Goal: Task Accomplishment & Management: Manage account settings

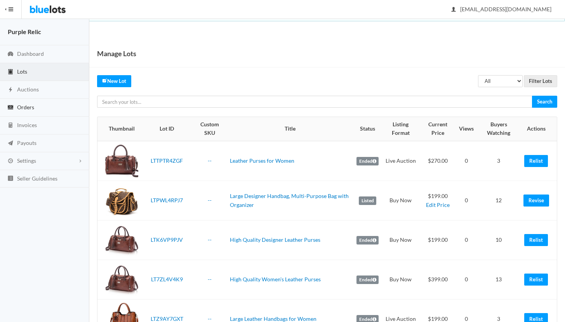
click at [21, 109] on span "Orders" at bounding box center [25, 107] width 17 height 7
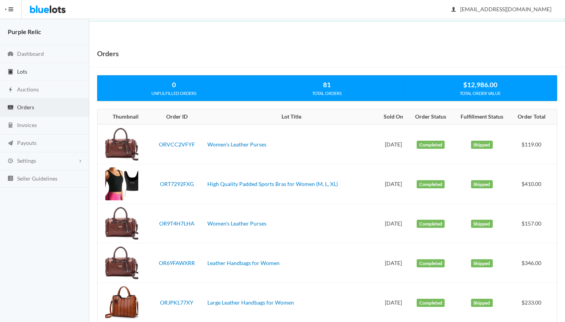
click at [26, 71] on span "Lots" at bounding box center [22, 71] width 10 height 7
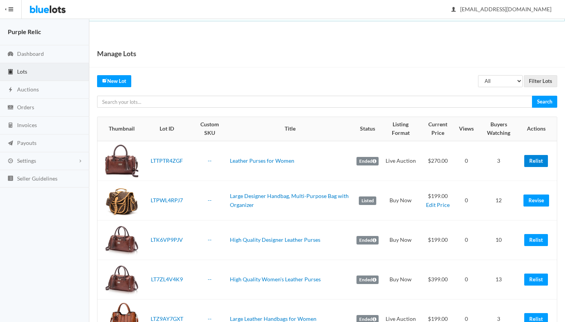
click at [536, 161] on link "Relist" at bounding box center [536, 161] width 24 height 12
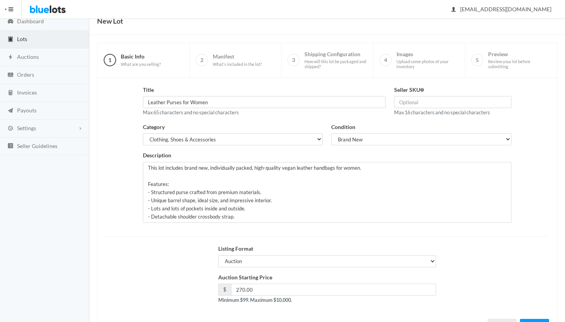
scroll to position [66, 0]
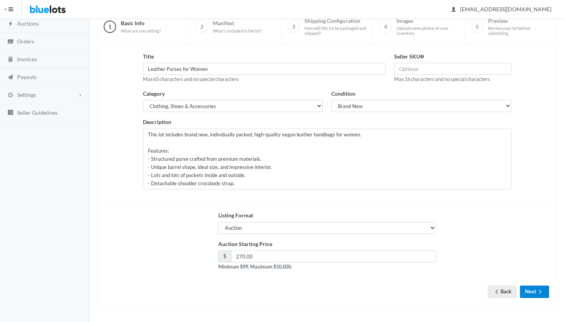
click at [529, 293] on button "Next" at bounding box center [534, 292] width 29 height 12
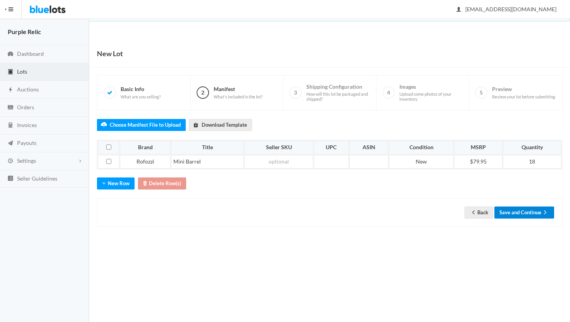
click at [518, 209] on button "Save and Continue" at bounding box center [525, 213] width 60 height 12
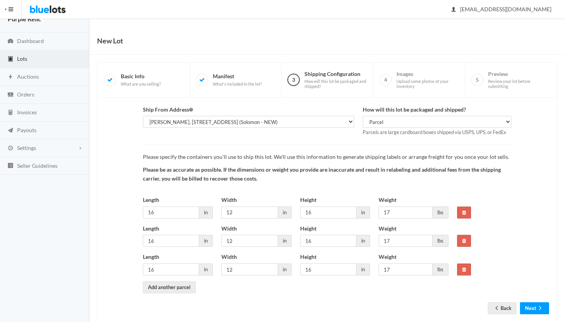
scroll to position [29, 0]
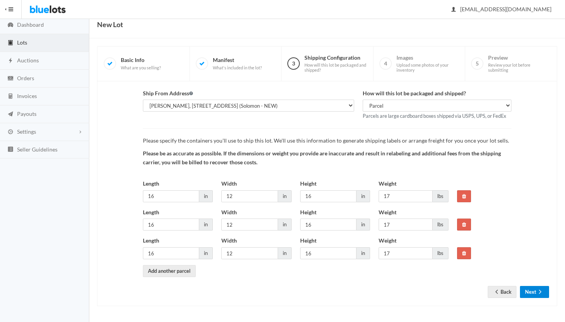
click at [532, 291] on button "Next" at bounding box center [534, 292] width 29 height 12
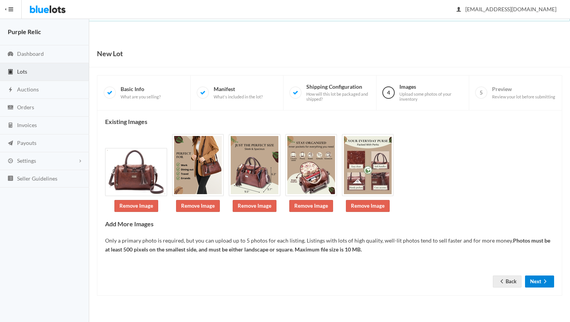
click at [535, 282] on button "Next" at bounding box center [539, 282] width 29 height 12
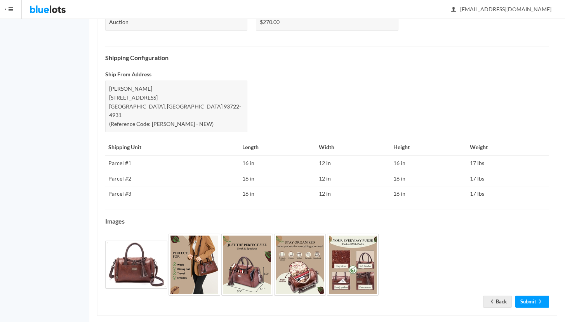
scroll to position [299, 0]
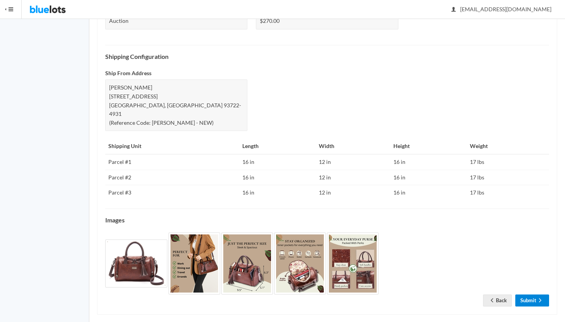
click at [528, 295] on link "Submit" at bounding box center [532, 301] width 34 height 12
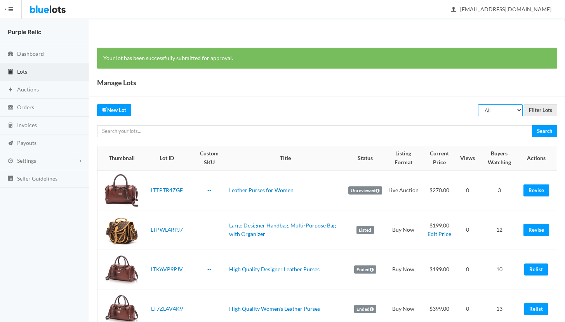
click at [488, 110] on select "All Draft Unreviewed Rejected Scheduled Listed Sold Ended" at bounding box center [500, 110] width 45 height 12
select select "ended"
click at [478, 104] on select "All Draft Unreviewed Rejected Scheduled Listed Sold Ended" at bounding box center [500, 110] width 45 height 12
click at [537, 109] on input "Filter Lots" at bounding box center [539, 110] width 33 height 12
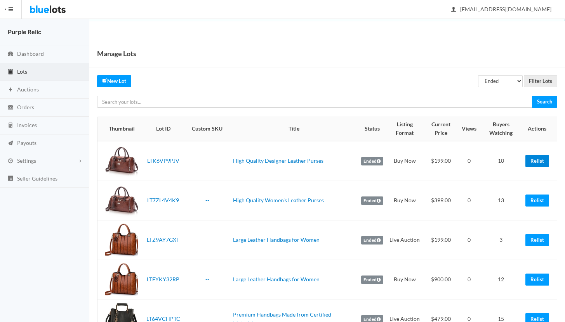
click at [541, 161] on link "Relist" at bounding box center [537, 161] width 24 height 12
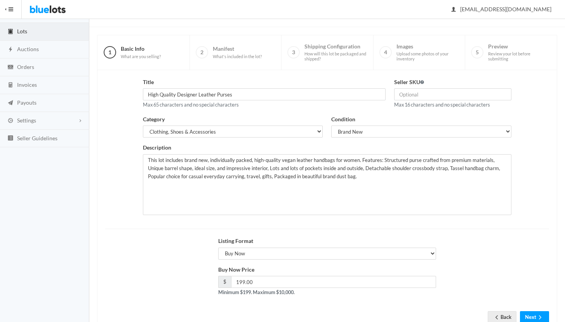
scroll to position [66, 0]
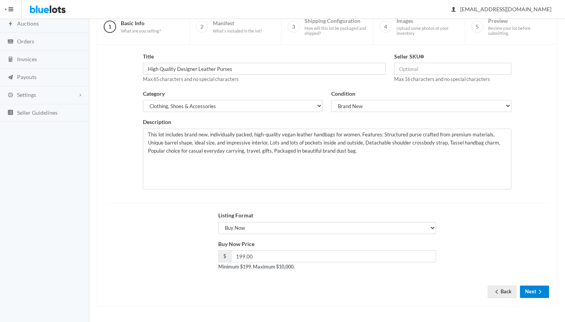
click at [530, 291] on button "Next" at bounding box center [534, 292] width 29 height 12
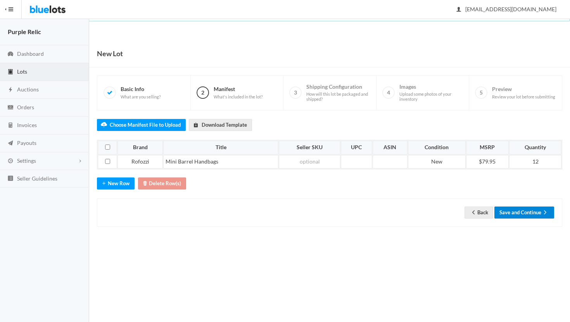
click at [527, 211] on button "Save and Continue" at bounding box center [525, 213] width 60 height 12
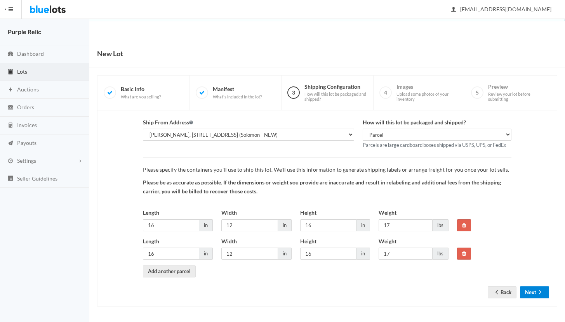
click at [530, 291] on button "Next" at bounding box center [534, 293] width 29 height 12
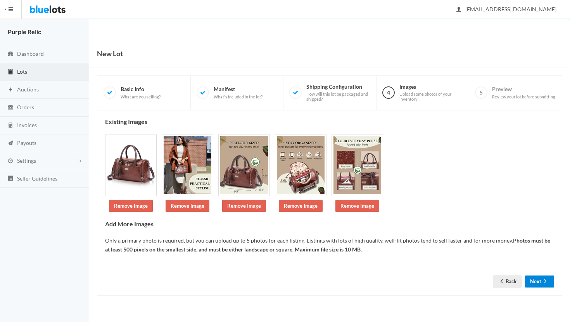
click at [532, 280] on button "Next" at bounding box center [539, 282] width 29 height 12
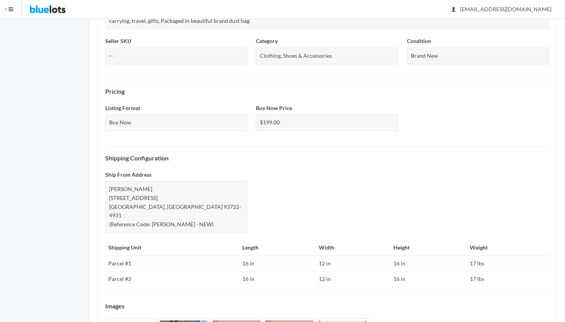
scroll to position [284, 0]
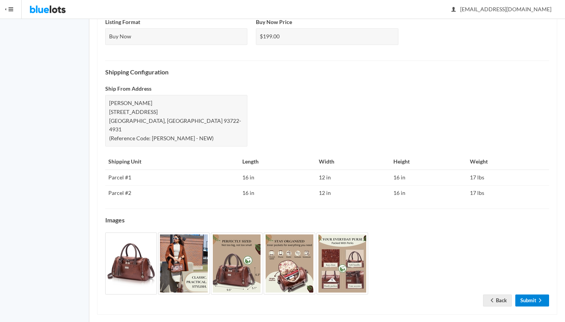
click at [531, 295] on link "Submit" at bounding box center [532, 301] width 34 height 12
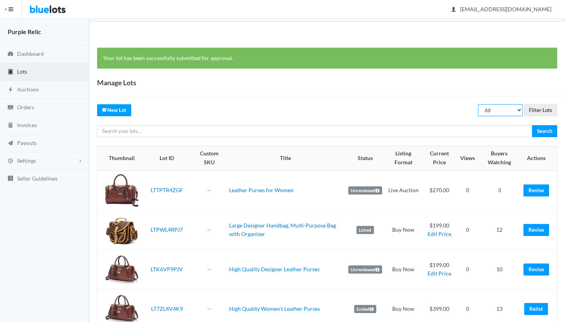
click at [506, 108] on select "All Draft Unreviewed Rejected Scheduled Listed Sold Ended" at bounding box center [500, 110] width 45 height 12
select select "ended"
click at [478, 104] on select "All Draft Unreviewed Rejected Scheduled Listed Sold Ended" at bounding box center [500, 110] width 45 height 12
click at [544, 109] on input "Filter Lots" at bounding box center [539, 110] width 33 height 12
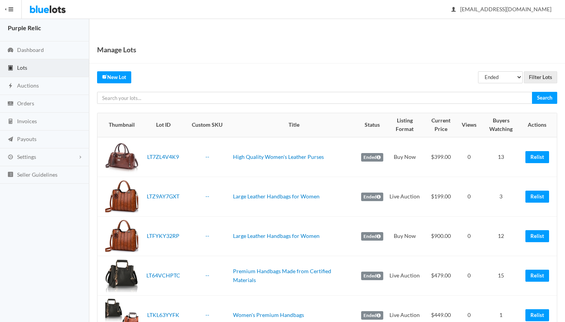
scroll to position [5, 0]
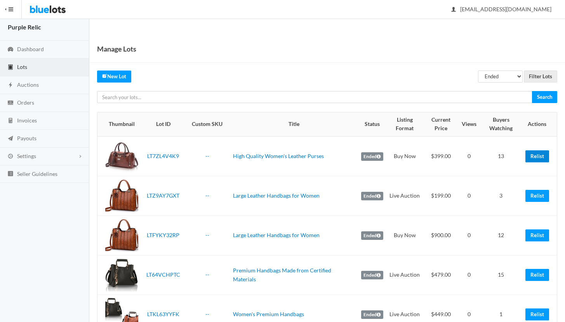
click at [535, 156] on link "Relist" at bounding box center [537, 157] width 24 height 12
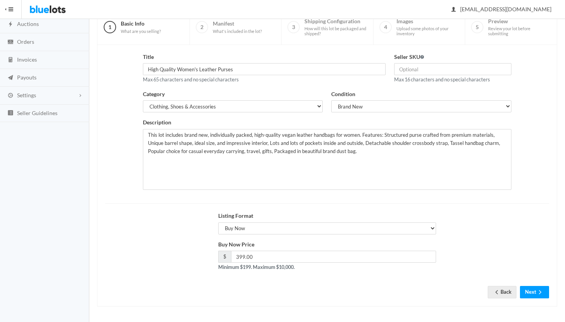
scroll to position [66, 0]
click at [540, 292] on icon "arrow forward" at bounding box center [540, 292] width 2 height 4
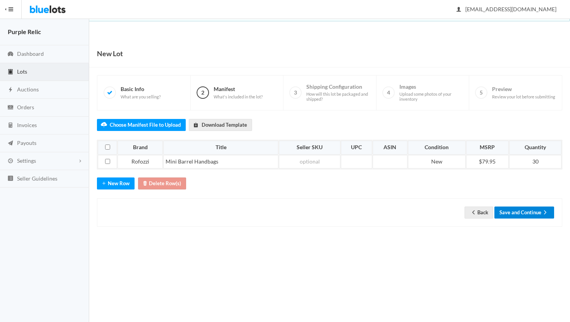
click at [528, 215] on button "Save and Continue" at bounding box center [525, 213] width 60 height 12
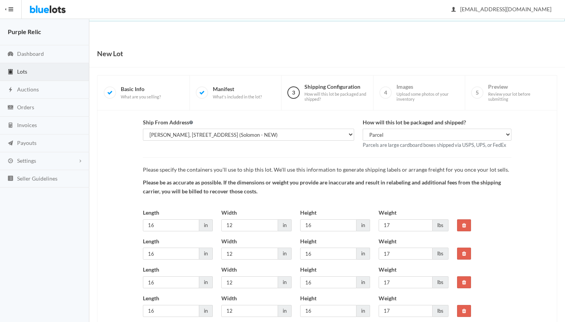
scroll to position [86, 0]
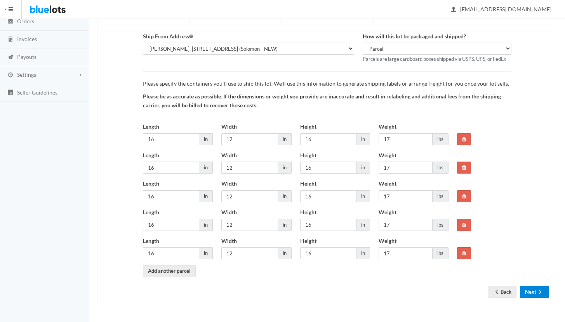
click at [537, 293] on icon "arrow forward" at bounding box center [540, 292] width 8 height 6
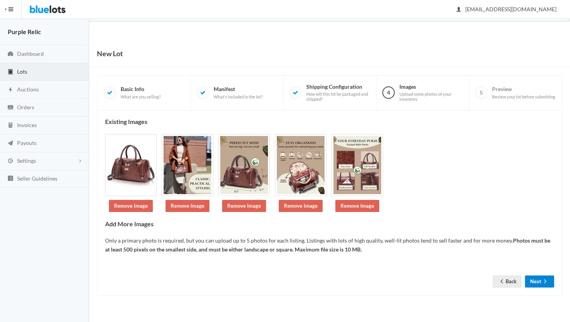
click at [532, 281] on button "Next" at bounding box center [539, 282] width 29 height 12
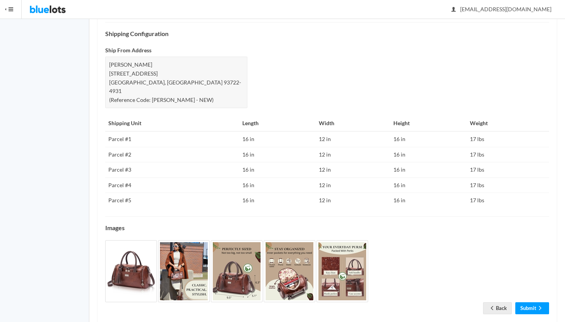
scroll to position [330, 0]
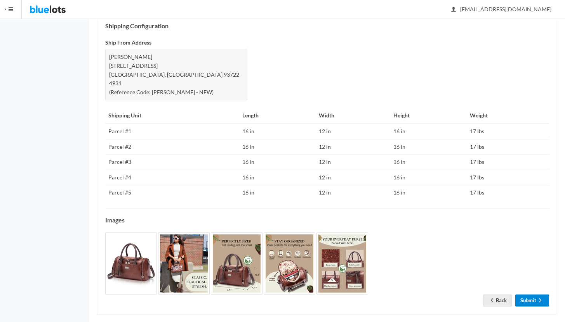
click at [523, 295] on link "Submit" at bounding box center [532, 301] width 34 height 12
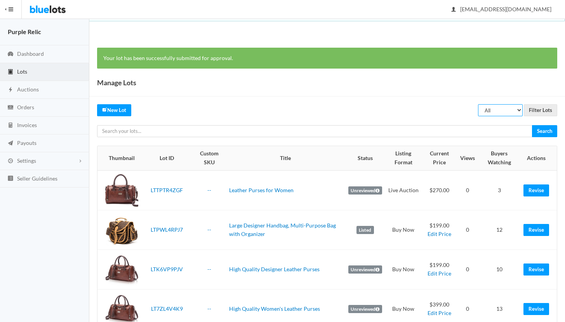
click at [502, 109] on select "All Draft Unreviewed Rejected Scheduled Listed Sold Ended" at bounding box center [500, 110] width 45 height 12
select select "ended"
click at [478, 104] on select "All Draft Unreviewed Rejected Scheduled Listed Sold Ended" at bounding box center [500, 110] width 45 height 12
click at [534, 111] on input "Filter Lots" at bounding box center [539, 110] width 33 height 12
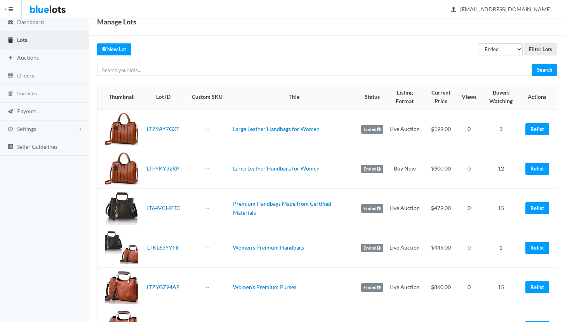
scroll to position [45, 0]
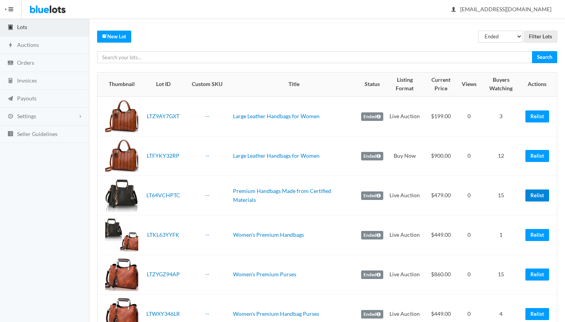
click at [544, 191] on link "Relist" at bounding box center [537, 196] width 24 height 12
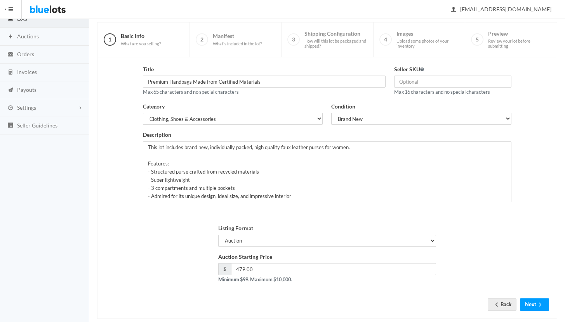
scroll to position [66, 0]
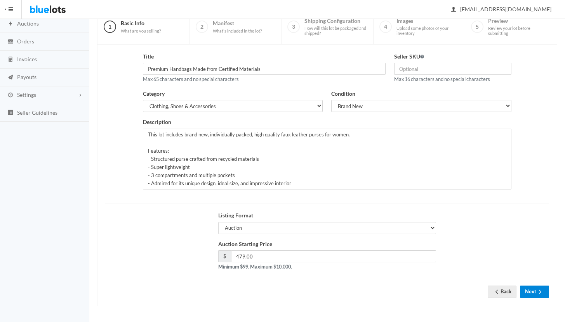
click at [532, 291] on button "Next" at bounding box center [534, 292] width 29 height 12
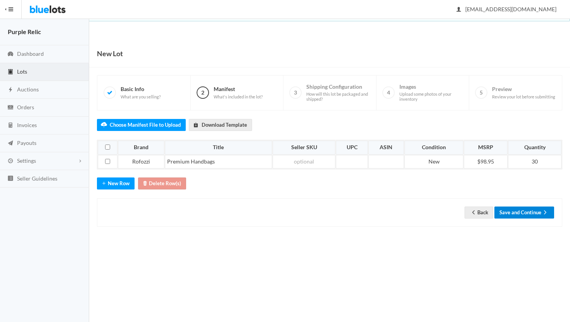
click at [528, 215] on button "Save and Continue" at bounding box center [525, 213] width 60 height 12
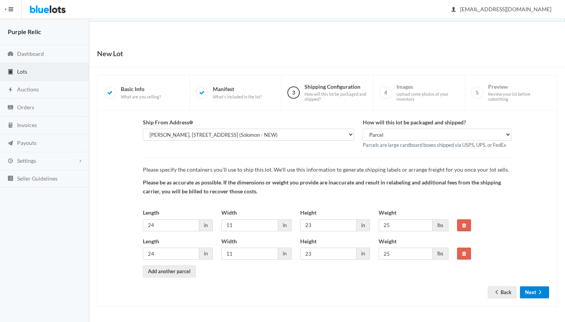
click at [537, 294] on icon "arrow forward" at bounding box center [540, 292] width 8 height 6
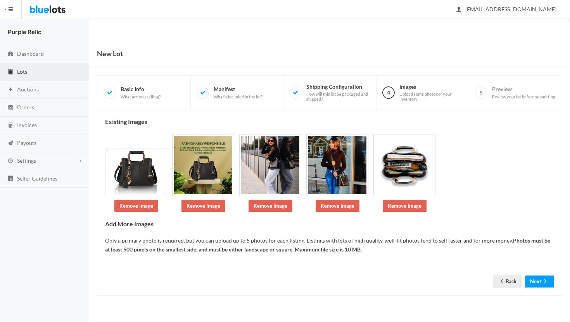
click at [538, 264] on div "Existing Images Remove Image Remove Image Remove Image Remove Image Remove Imag…" at bounding box center [329, 203] width 449 height 170
click at [538, 282] on button "Next" at bounding box center [539, 282] width 29 height 12
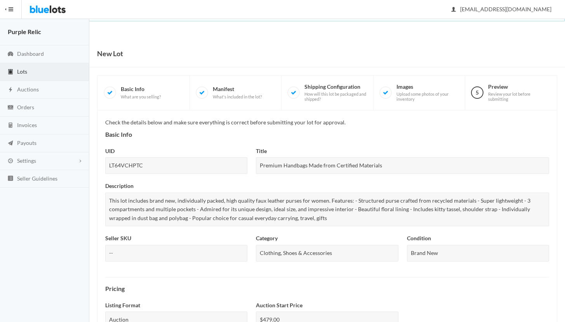
scroll to position [284, 0]
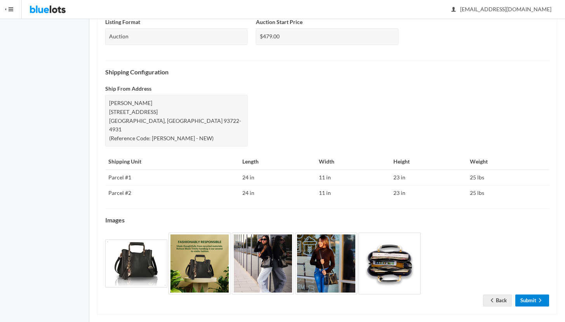
click at [534, 295] on link "Submit" at bounding box center [532, 301] width 34 height 12
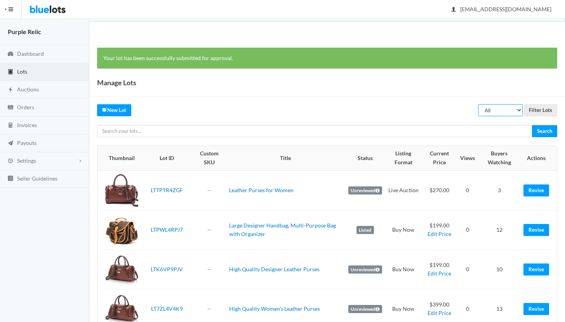
click at [494, 109] on select "All Draft Unreviewed Rejected Scheduled Listed Sold Ended" at bounding box center [500, 110] width 45 height 12
select select "ended"
click at [478, 104] on select "All Draft Unreviewed Rejected Scheduled Listed Sold Ended" at bounding box center [500, 110] width 45 height 12
click at [537, 108] on input "Filter Lots" at bounding box center [539, 110] width 33 height 12
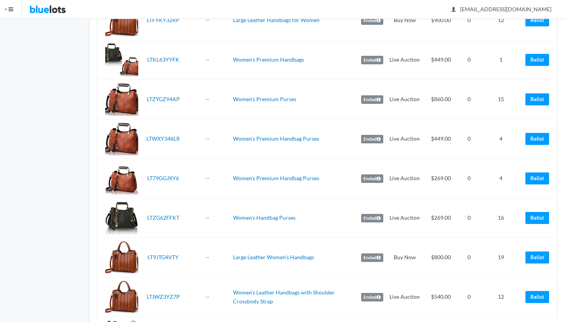
scroll to position [204, 0]
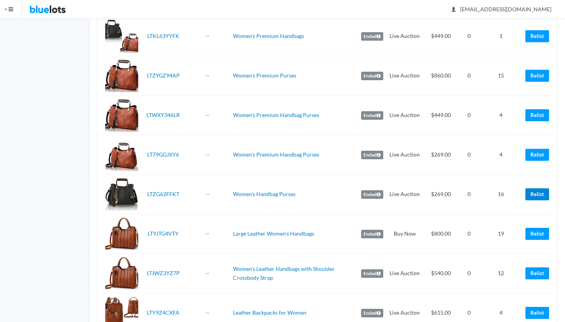
click at [537, 192] on link "Relist" at bounding box center [537, 195] width 24 height 12
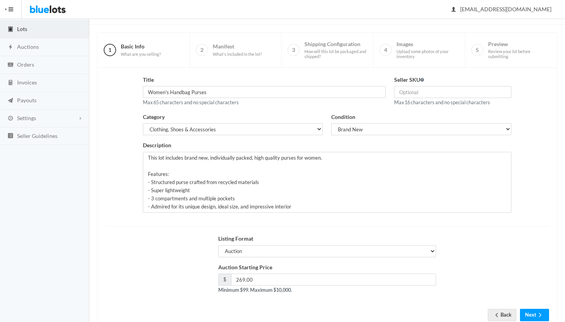
scroll to position [66, 0]
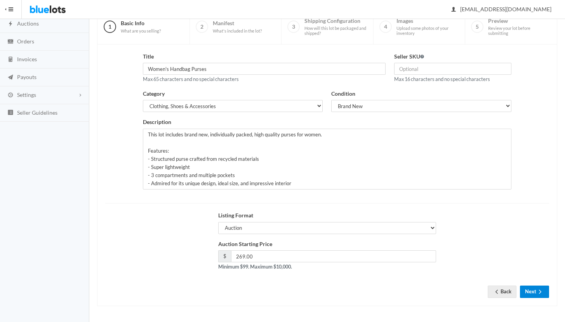
click at [531, 291] on button "Next" at bounding box center [534, 292] width 29 height 12
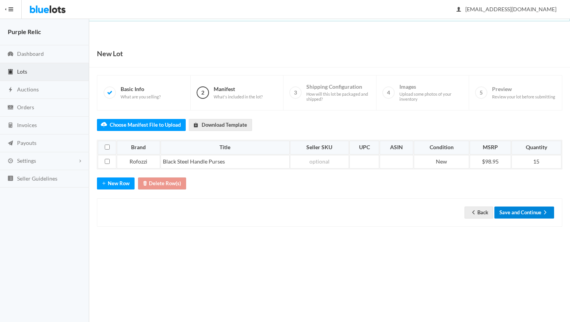
click at [525, 211] on button "Save and Continue" at bounding box center [525, 213] width 60 height 12
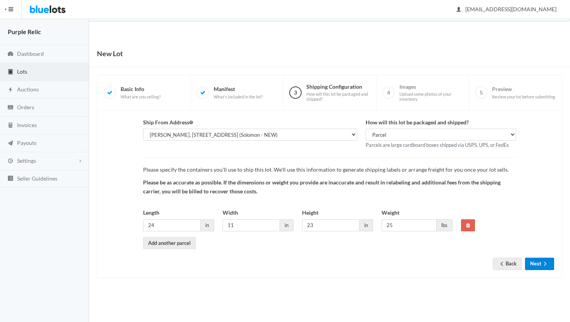
click at [537, 264] on button "Next" at bounding box center [539, 264] width 29 height 12
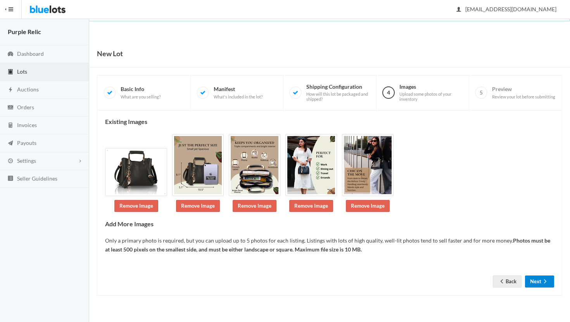
click at [538, 280] on button "Next" at bounding box center [539, 282] width 29 height 12
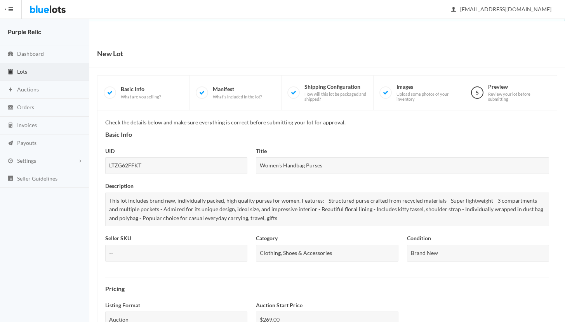
scroll to position [269, 0]
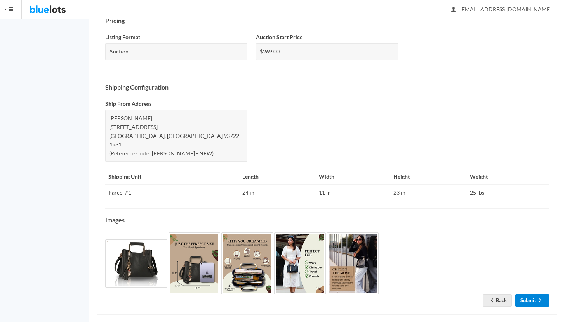
click at [537, 298] on icon "arrow forward" at bounding box center [540, 301] width 8 height 6
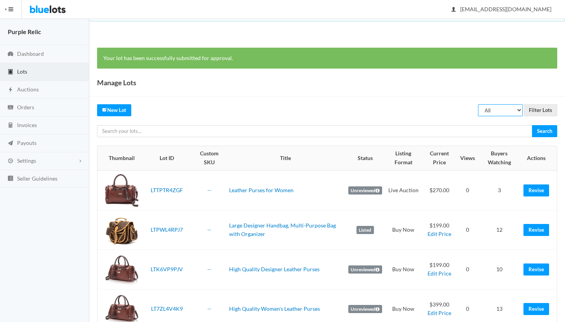
click at [494, 110] on select "All Draft Unreviewed Rejected Scheduled Listed Sold Ended" at bounding box center [500, 110] width 45 height 12
select select "ended"
click at [478, 104] on select "All Draft Unreviewed Rejected Scheduled Listed Sold Ended" at bounding box center [500, 110] width 45 height 12
click at [534, 109] on input "Filter Lots" at bounding box center [539, 110] width 33 height 12
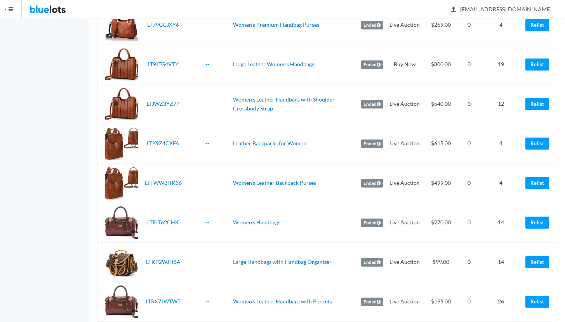
scroll to position [337, 0]
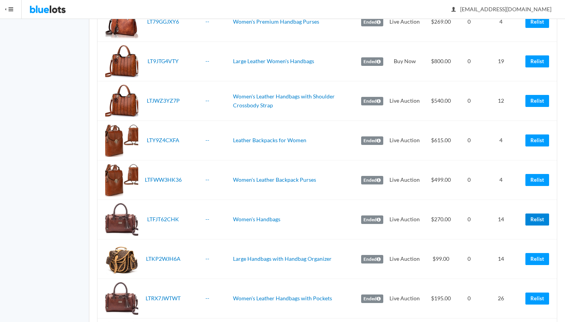
click at [529, 218] on link "Relist" at bounding box center [537, 220] width 24 height 12
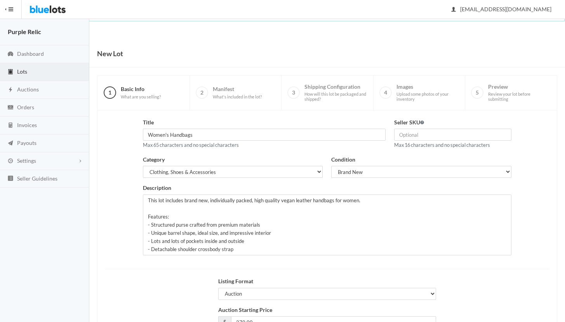
scroll to position [66, 0]
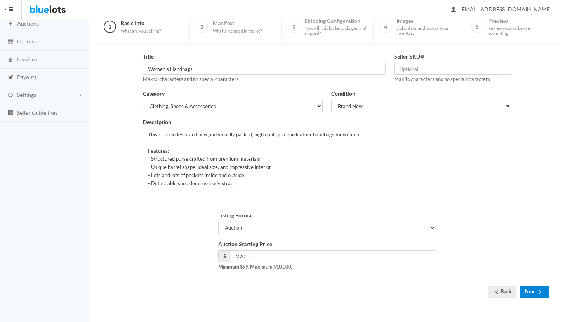
click at [538, 291] on icon "arrow forward" at bounding box center [540, 292] width 8 height 6
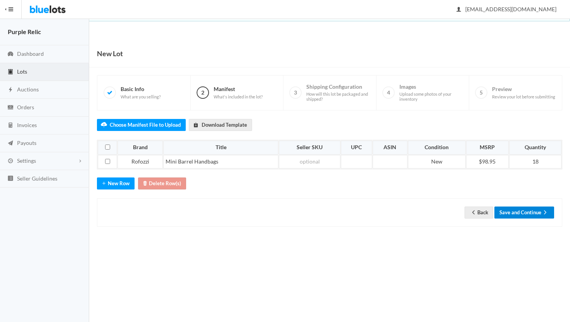
click at [542, 210] on icon "arrow forward" at bounding box center [546, 213] width 8 height 6
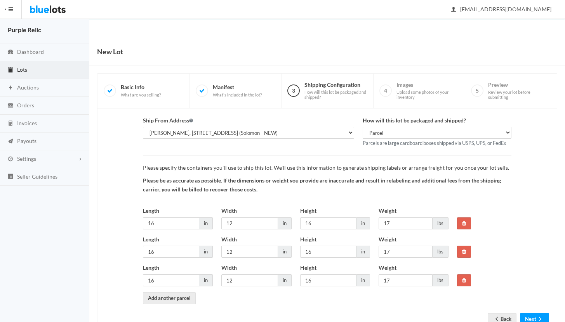
scroll to position [29, 0]
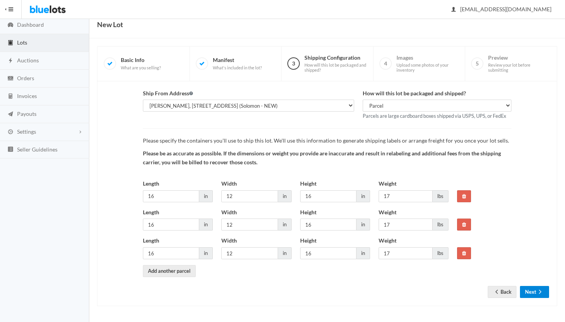
click at [536, 292] on icon "arrow forward" at bounding box center [540, 292] width 8 height 6
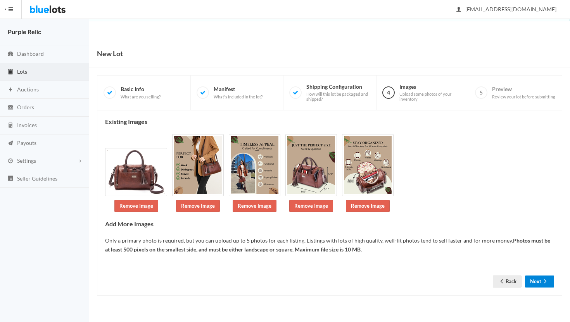
click at [536, 284] on button "Next" at bounding box center [539, 282] width 29 height 12
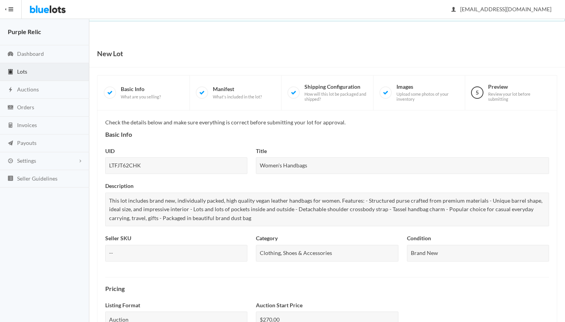
scroll to position [299, 0]
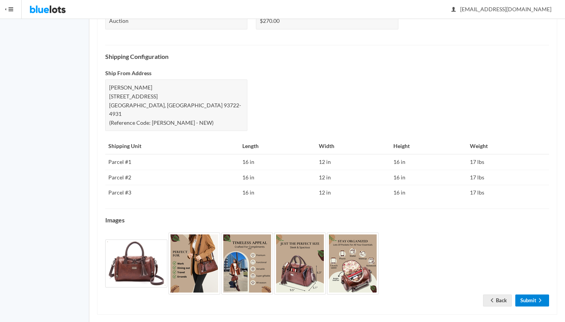
click at [534, 295] on link "Submit" at bounding box center [532, 301] width 34 height 12
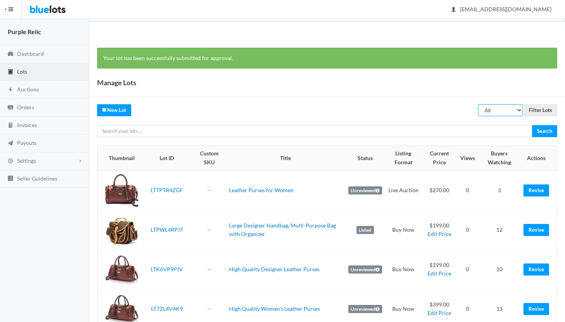
click at [492, 111] on select "All Draft Unreviewed Rejected Scheduled Listed Sold Ended" at bounding box center [500, 110] width 45 height 12
select select "ended"
click at [478, 104] on select "All Draft Unreviewed Rejected Scheduled Listed Sold Ended" at bounding box center [500, 110] width 45 height 12
click at [530, 109] on input "Filter Lots" at bounding box center [539, 110] width 33 height 12
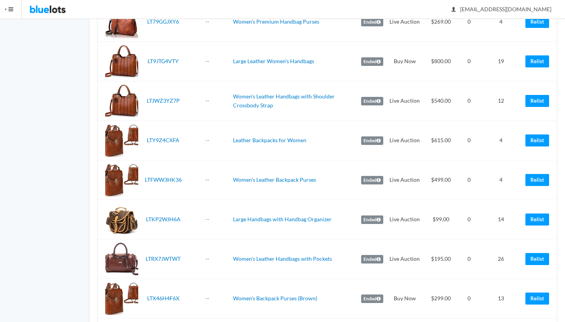
scroll to position [338, 0]
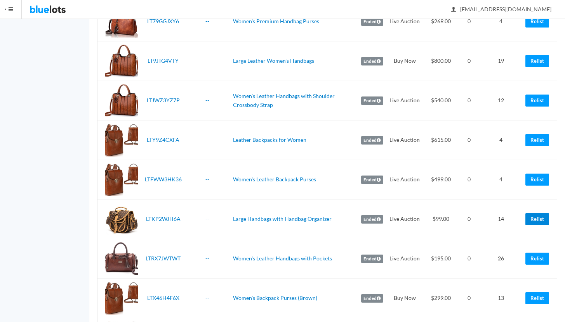
click at [535, 220] on link "Relist" at bounding box center [537, 219] width 24 height 12
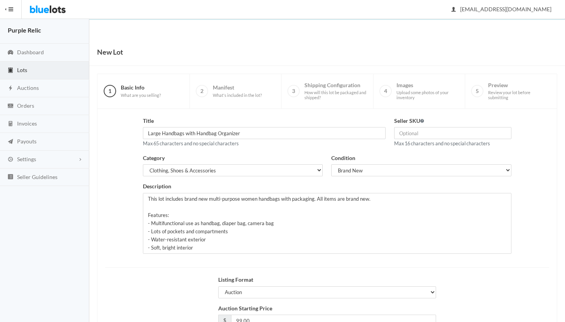
scroll to position [66, 0]
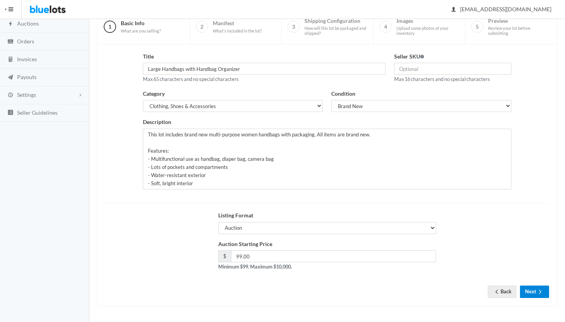
click at [532, 288] on button "Next" at bounding box center [534, 292] width 29 height 12
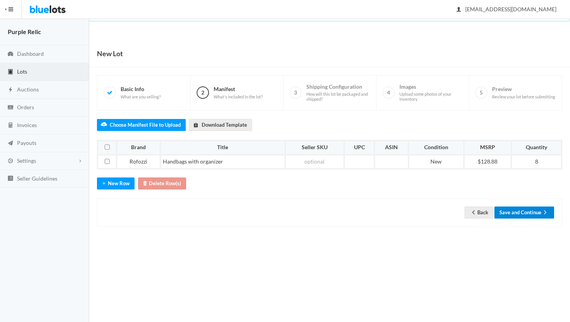
click at [538, 211] on button "Save and Continue" at bounding box center [525, 213] width 60 height 12
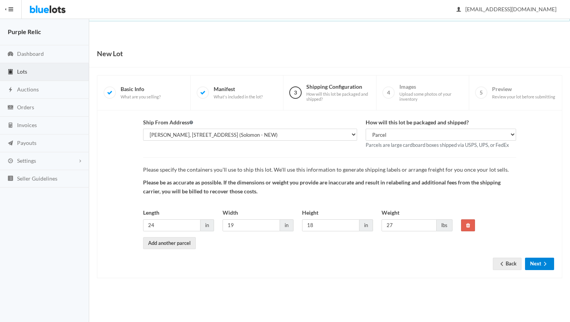
click at [534, 265] on button "Next" at bounding box center [539, 264] width 29 height 12
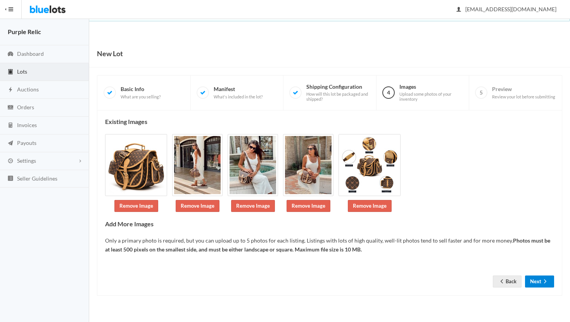
click at [536, 279] on button "Next" at bounding box center [539, 282] width 29 height 12
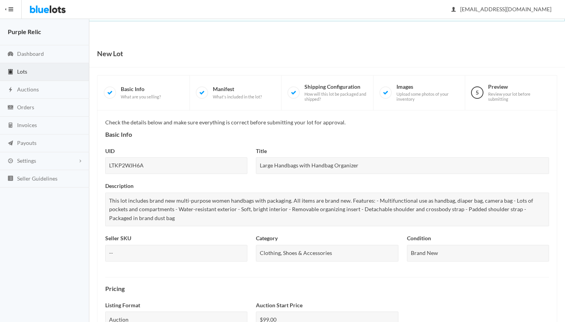
scroll to position [269, 0]
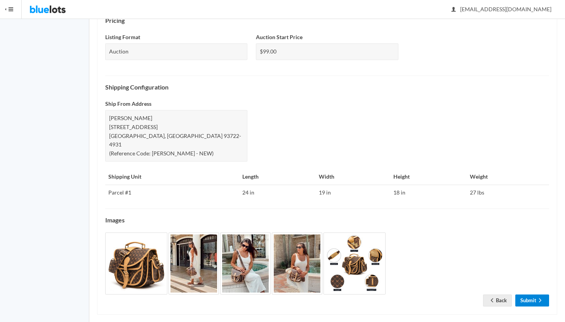
click at [540, 298] on icon "arrow forward" at bounding box center [540, 301] width 8 height 6
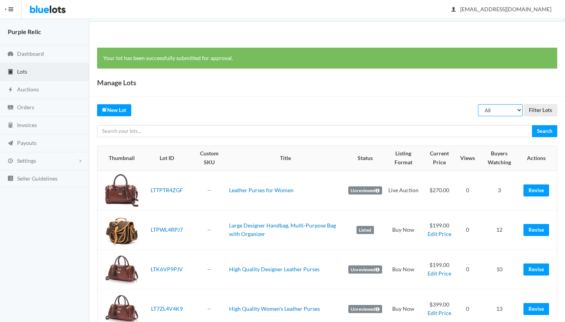
click at [504, 109] on select "All Draft Unreviewed Rejected Scheduled Listed Sold Ended" at bounding box center [500, 110] width 45 height 12
select select "ended"
click at [478, 104] on select "All Draft Unreviewed Rejected Scheduled Listed Sold Ended" at bounding box center [500, 110] width 45 height 12
click at [535, 109] on input "Filter Lots" at bounding box center [539, 110] width 33 height 12
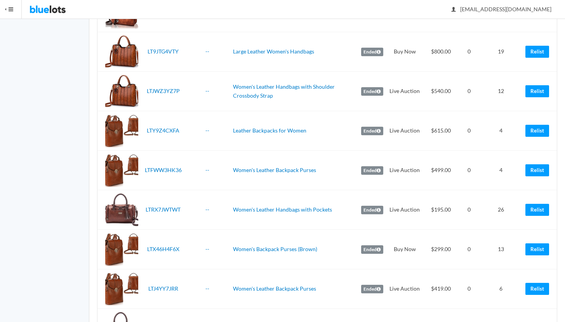
scroll to position [350, 0]
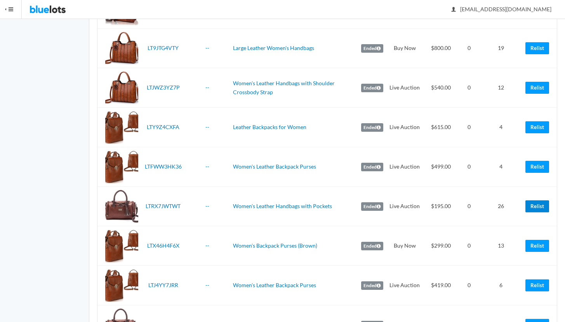
click at [536, 207] on link "Relist" at bounding box center [537, 207] width 24 height 12
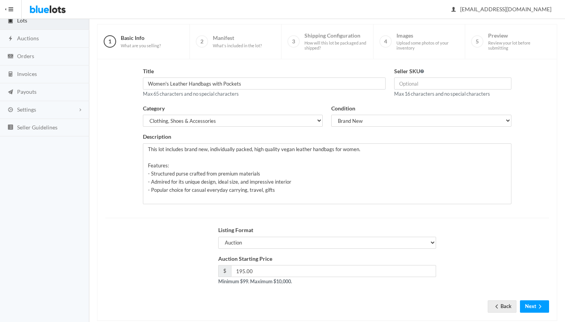
scroll to position [54, 0]
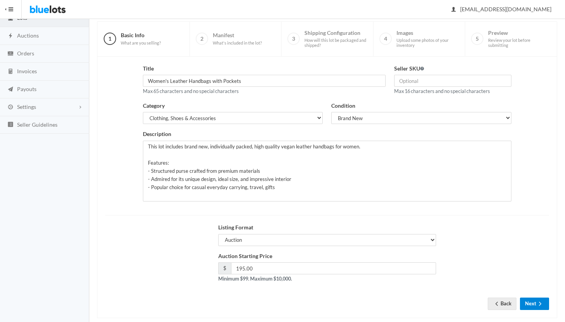
click at [532, 304] on button "Next" at bounding box center [534, 304] width 29 height 12
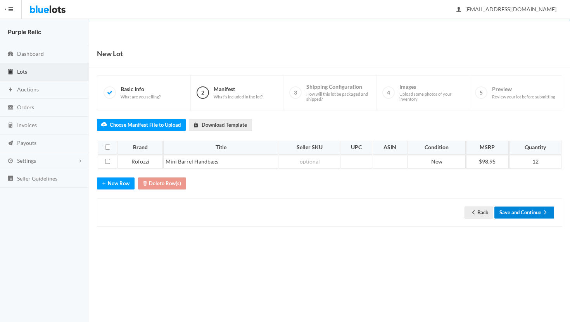
click at [531, 215] on button "Save and Continue" at bounding box center [525, 213] width 60 height 12
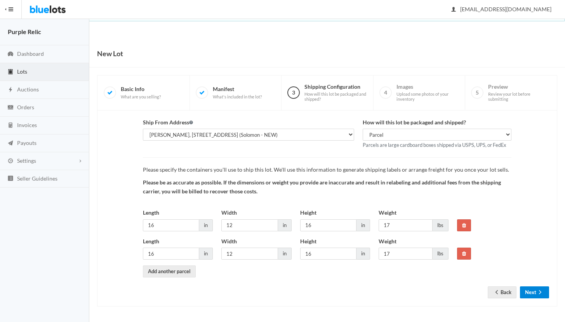
click at [530, 289] on button "Next" at bounding box center [534, 293] width 29 height 12
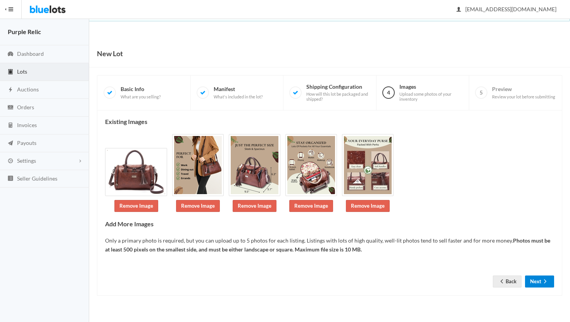
click at [534, 283] on button "Next" at bounding box center [539, 282] width 29 height 12
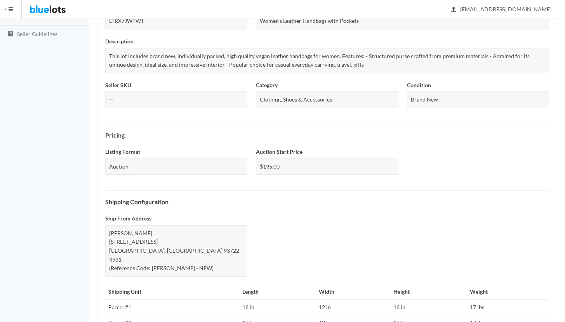
scroll to position [275, 0]
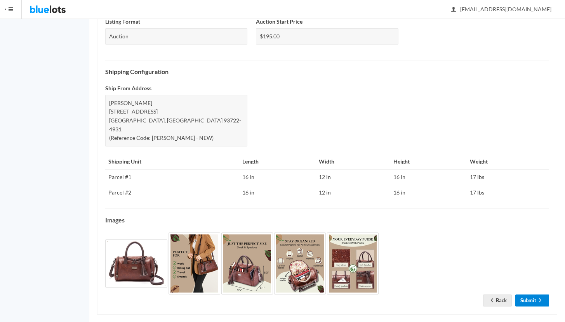
click at [531, 295] on link "Submit" at bounding box center [532, 301] width 34 height 12
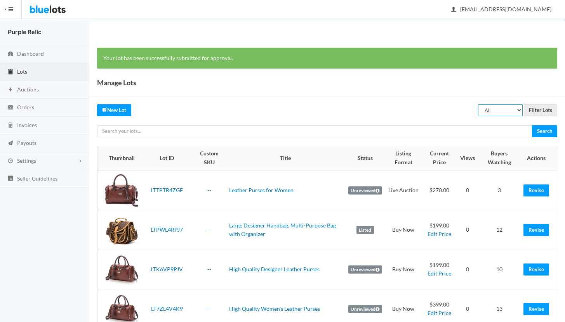
click at [499, 111] on select "All Draft Unreviewed Rejected Scheduled Listed Sold Ended" at bounding box center [500, 110] width 45 height 12
select select "ended"
click at [478, 104] on select "All Draft Unreviewed Rejected Scheduled Listed Sold Ended" at bounding box center [500, 110] width 45 height 12
click at [538, 111] on input "Filter Lots" at bounding box center [539, 110] width 33 height 12
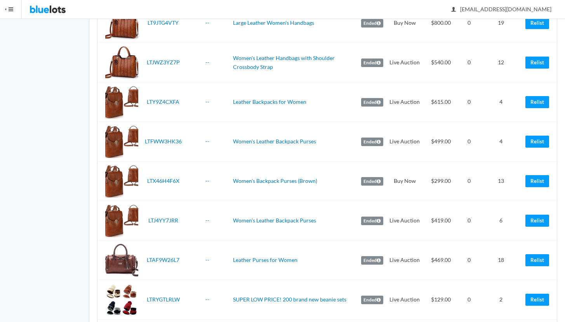
scroll to position [383, 0]
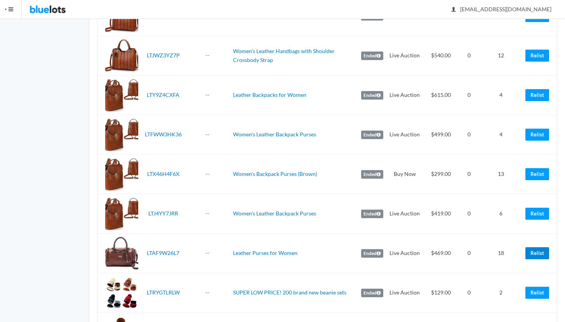
click at [539, 253] on link "Relist" at bounding box center [537, 254] width 24 height 12
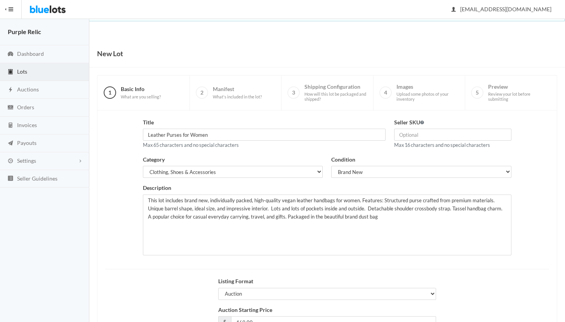
scroll to position [66, 0]
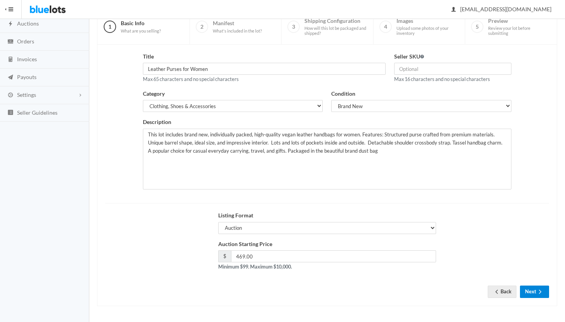
click at [534, 289] on button "Next" at bounding box center [534, 292] width 29 height 12
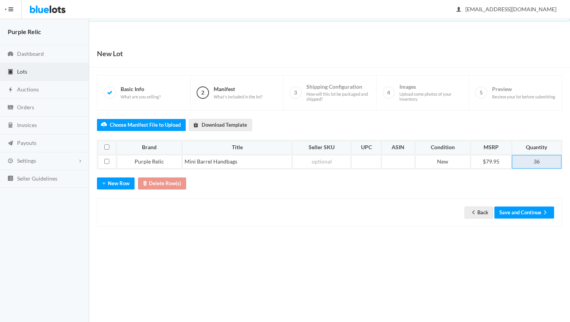
click at [542, 160] on td "36" at bounding box center [537, 162] width 50 height 14
click at [479, 215] on link "Back" at bounding box center [479, 213] width 29 height 12
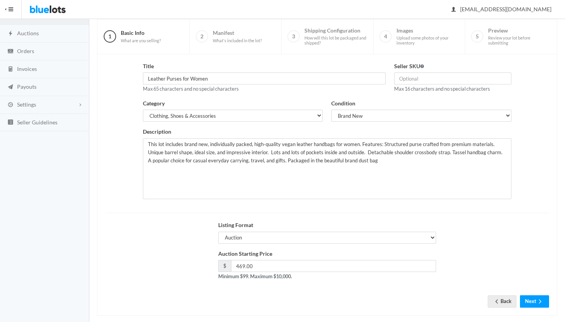
scroll to position [66, 0]
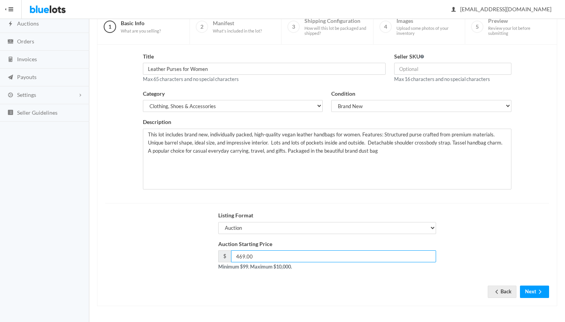
click at [241, 257] on input "469.00" at bounding box center [333, 257] width 205 height 12
type input "399.00"
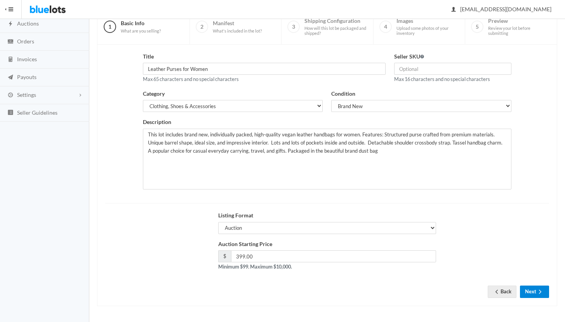
click at [537, 288] on button "Next" at bounding box center [534, 292] width 29 height 12
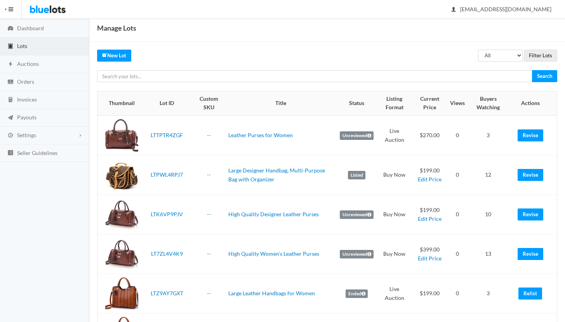
scroll to position [26, 0]
click at [288, 253] on link "High Quality Women's Leather Purses" at bounding box center [273, 254] width 91 height 7
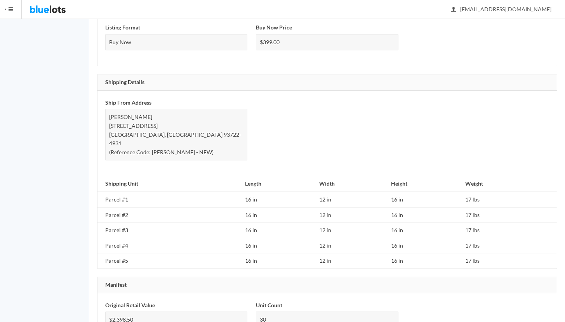
scroll to position [456, 0]
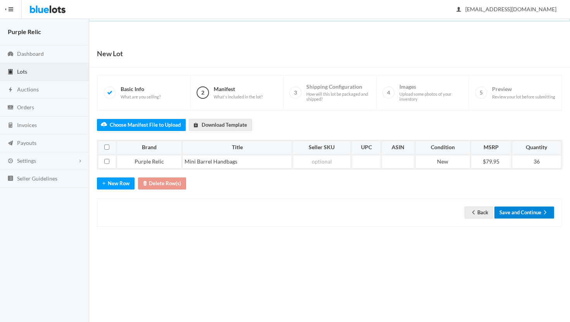
click at [519, 210] on button "Save and Continue" at bounding box center [525, 213] width 60 height 12
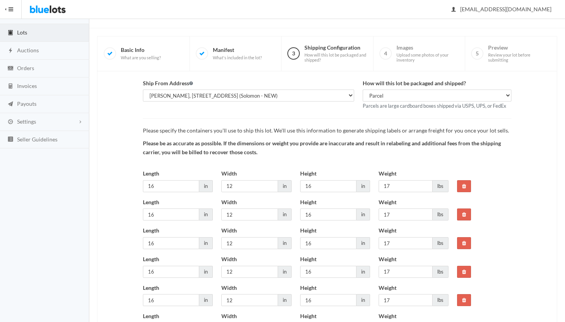
scroll to position [115, 0]
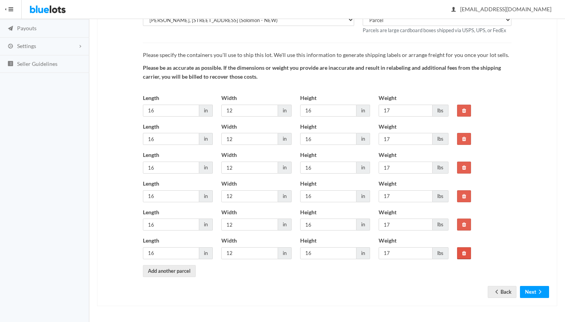
click at [463, 253] on icon at bounding box center [464, 253] width 4 height 5
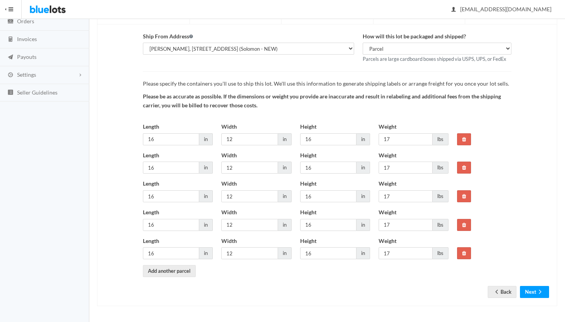
scroll to position [86, 0]
click at [504, 291] on link "Back" at bounding box center [501, 292] width 29 height 12
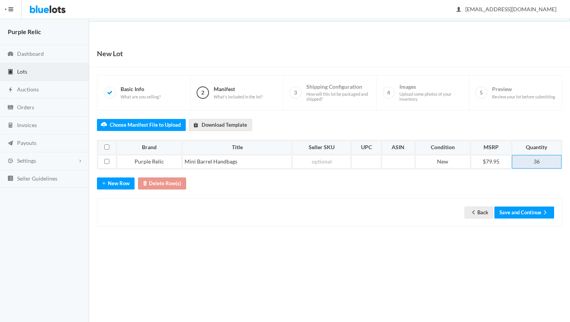
click at [542, 163] on td "36" at bounding box center [537, 162] width 50 height 14
click at [508, 216] on button "Save and Continue" at bounding box center [525, 213] width 60 height 12
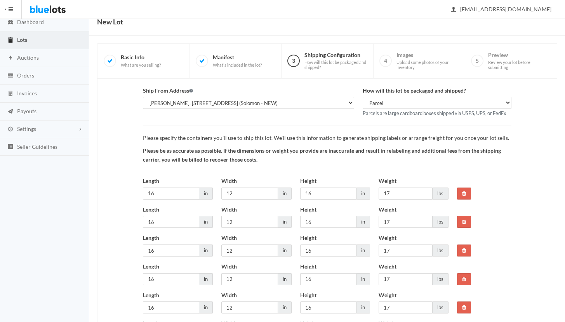
scroll to position [67, 0]
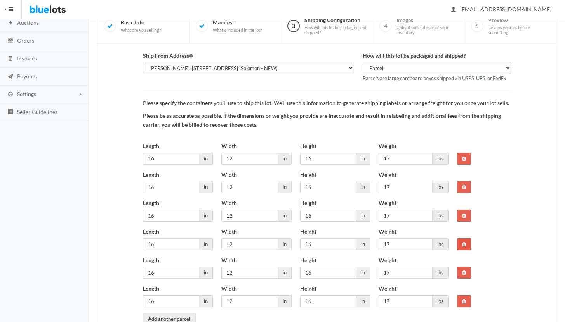
click at [465, 241] on link at bounding box center [464, 245] width 14 height 12
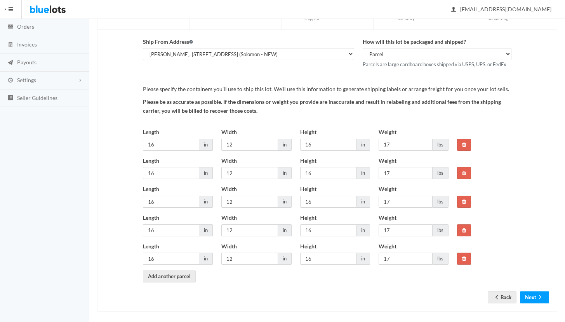
scroll to position [86, 0]
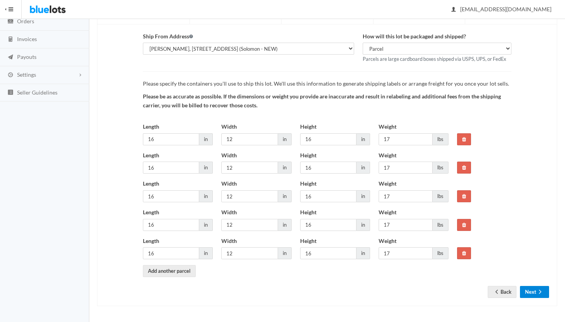
click at [531, 288] on button "Next" at bounding box center [534, 292] width 29 height 12
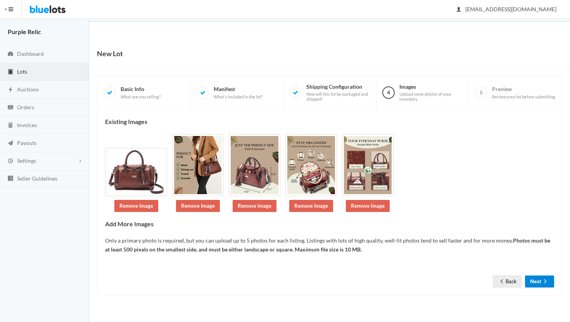
click at [539, 279] on button "Next" at bounding box center [539, 282] width 29 height 12
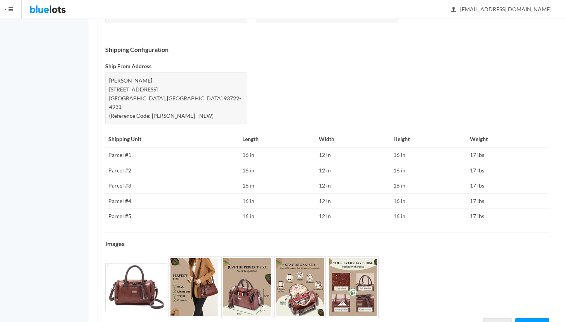
scroll to position [330, 0]
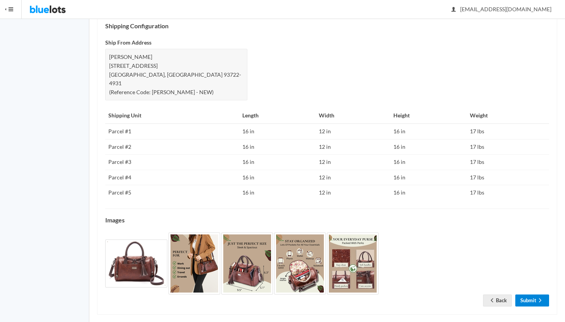
click at [537, 298] on icon "arrow forward" at bounding box center [540, 301] width 8 height 6
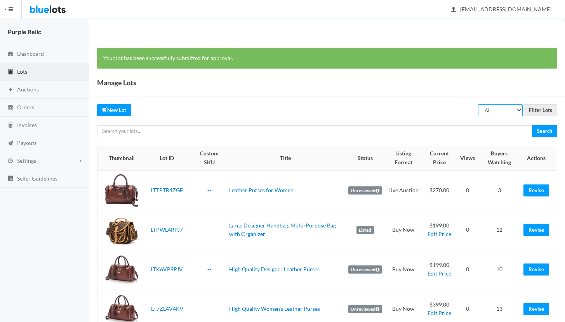
click at [491, 111] on select "All Draft Unreviewed Rejected Scheduled Listed Sold Ended" at bounding box center [500, 110] width 45 height 12
select select "ended"
click at [478, 104] on select "All Draft Unreviewed Rejected Scheduled Listed Sold Ended" at bounding box center [500, 110] width 45 height 12
click at [544, 108] on input "Filter Lots" at bounding box center [539, 110] width 33 height 12
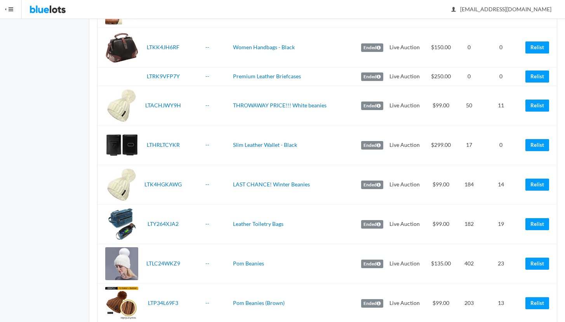
scroll to position [1112, 0]
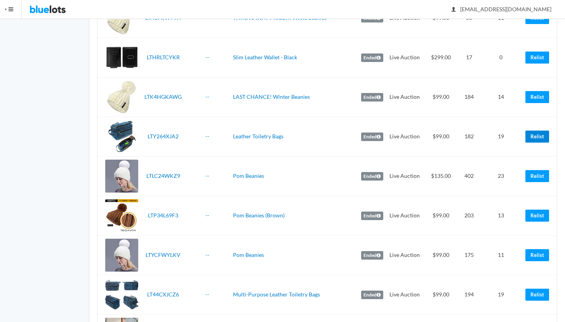
click at [530, 138] on link "Relist" at bounding box center [537, 137] width 24 height 12
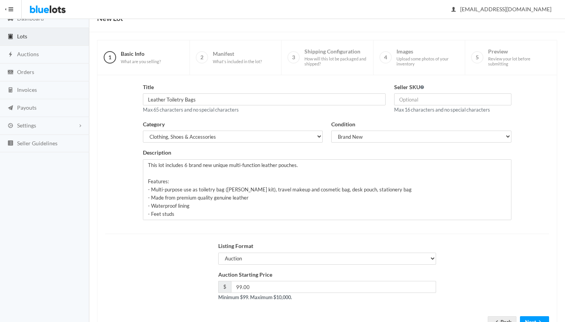
scroll to position [66, 0]
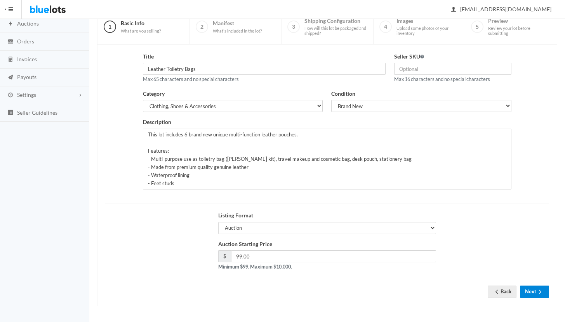
click at [534, 294] on button "Next" at bounding box center [534, 292] width 29 height 12
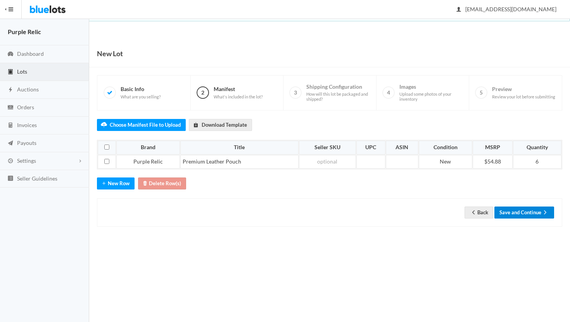
click at [530, 212] on button "Save and Continue" at bounding box center [525, 213] width 60 height 12
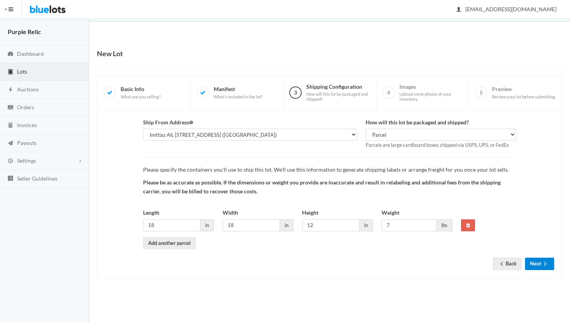
click at [539, 265] on button "Next" at bounding box center [539, 264] width 29 height 12
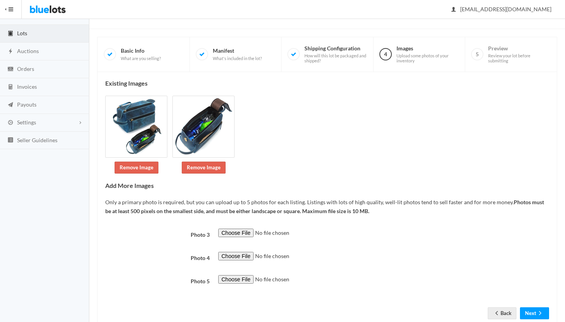
scroll to position [60, 0]
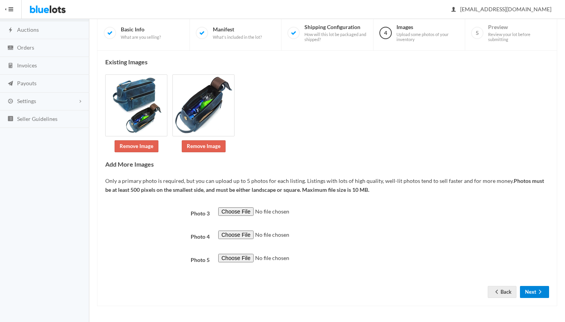
click at [535, 290] on button "Next" at bounding box center [534, 292] width 29 height 12
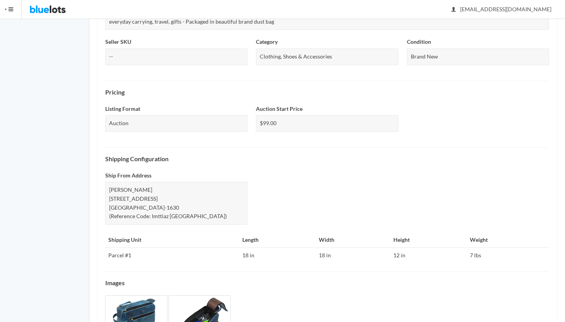
scroll to position [269, 0]
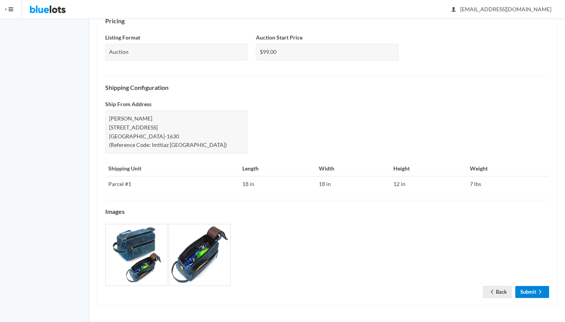
click at [534, 292] on link "Submit" at bounding box center [532, 292] width 34 height 12
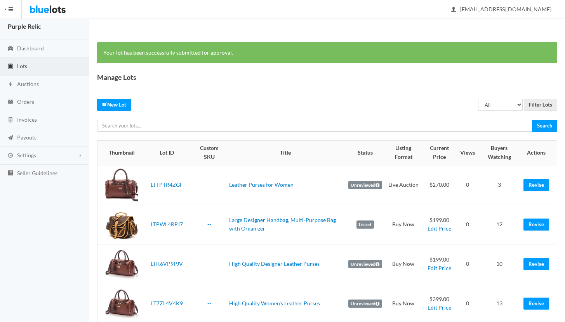
scroll to position [6, 0]
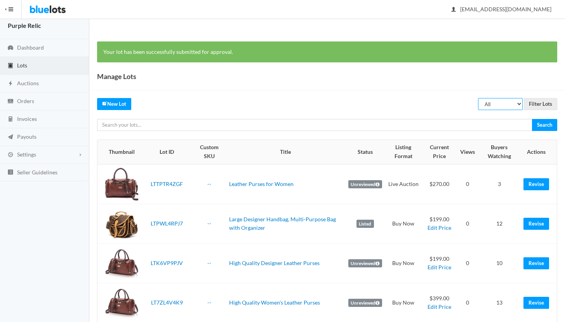
click at [487, 104] on select "All Draft Unreviewed Rejected Scheduled Listed Sold Ended" at bounding box center [500, 104] width 45 height 12
select select "ended"
click at [478, 98] on select "All Draft Unreviewed Rejected Scheduled Listed Sold Ended" at bounding box center [500, 104] width 45 height 12
click at [544, 101] on input "Filter Lots" at bounding box center [539, 104] width 33 height 12
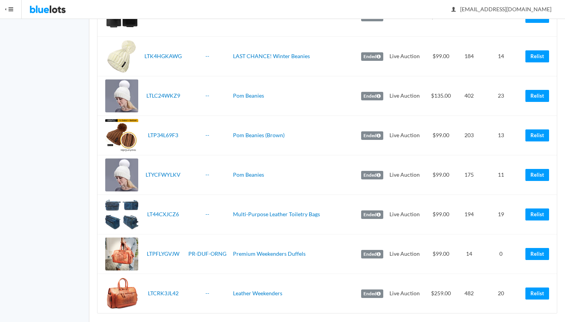
scroll to position [1159, 0]
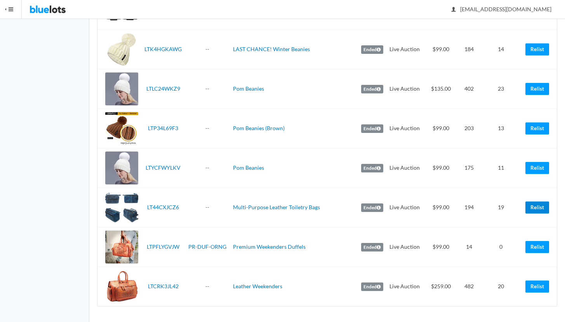
click at [540, 204] on link "Relist" at bounding box center [537, 208] width 24 height 12
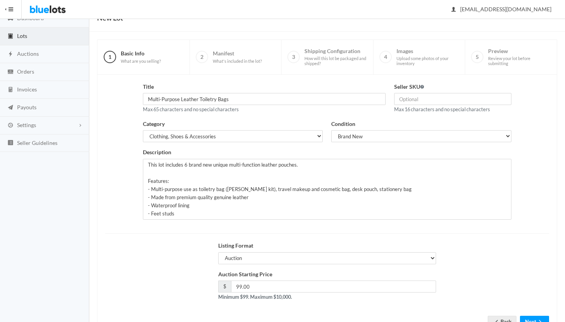
scroll to position [66, 0]
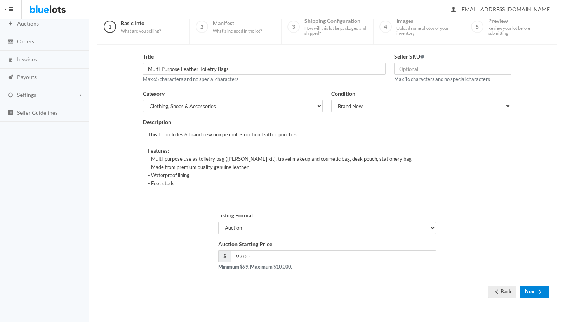
click at [534, 291] on button "Next" at bounding box center [534, 292] width 29 height 12
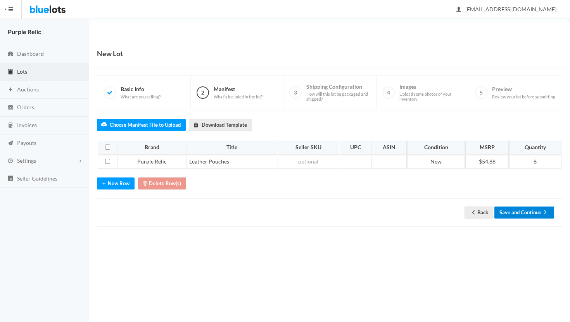
click at [522, 211] on button "Save and Continue" at bounding box center [525, 213] width 60 height 12
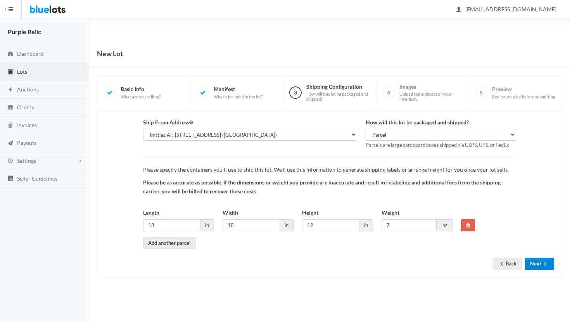
click at [542, 264] on icon "arrow forward" at bounding box center [546, 264] width 8 height 6
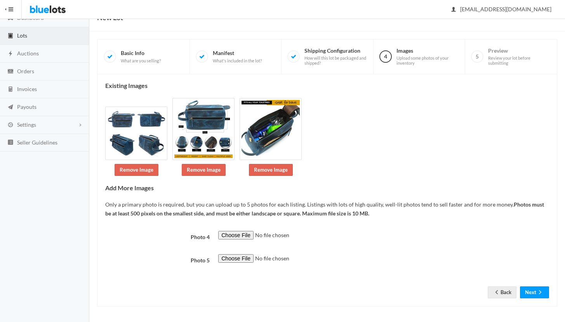
scroll to position [37, 0]
click at [537, 291] on icon "arrow forward" at bounding box center [540, 292] width 8 height 6
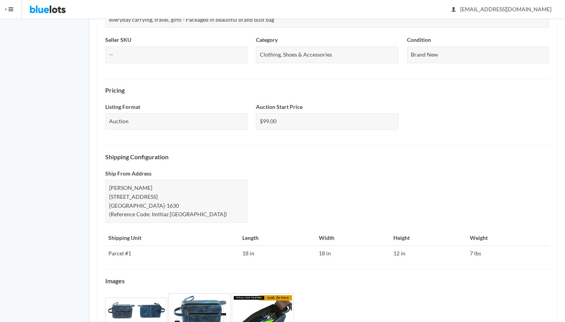
scroll to position [269, 0]
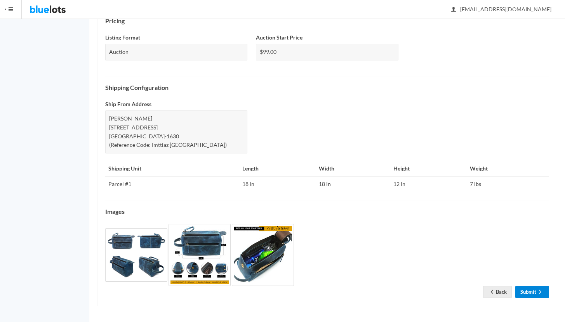
click at [535, 292] on link "Submit" at bounding box center [532, 292] width 34 height 12
